Goal: Information Seeking & Learning: Learn about a topic

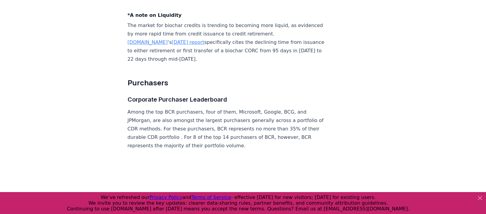
scroll to position [2436, 0]
click at [480, 194] on div at bounding box center [243, 203] width 486 height 22
click at [478, 197] on icon at bounding box center [479, 198] width 7 height 7
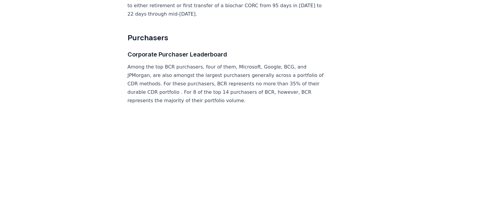
scroll to position [2481, 0]
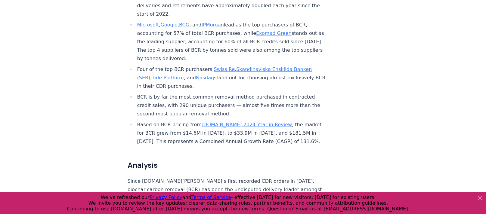
scroll to position [342, 0]
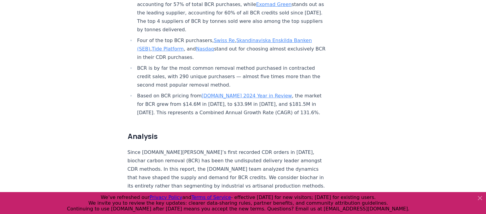
click at [479, 198] on icon at bounding box center [480, 198] width 4 height 4
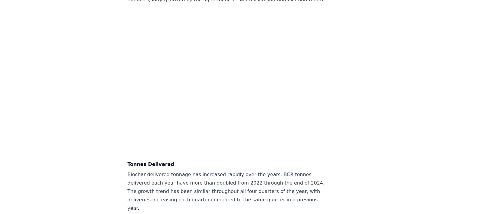
scroll to position [1819, 0]
